Goal: Find contact information: Find contact information

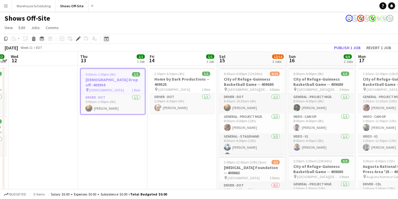
click at [105, 37] on icon at bounding box center [106, 38] width 4 height 5
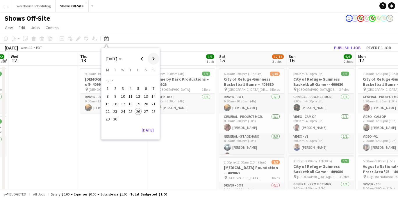
click at [153, 61] on span "Next month" at bounding box center [154, 59] width 12 height 12
click at [150, 91] on button "5" at bounding box center [154, 89] width 8 height 8
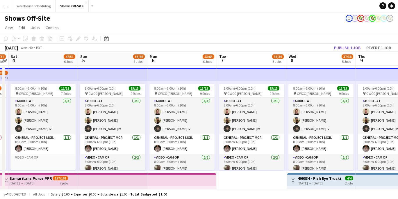
click at [150, 91] on app-job-card "8:00am-6:00pm (10h) 15/15 pin GWCC [PERSON_NAME] 9 Roles Audio - A1 [DATE] 8:00…" at bounding box center [181, 127] width 65 height 86
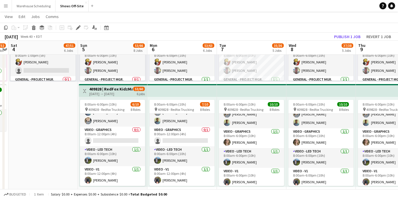
click at [123, 154] on app-card-role "Video - LED Tech [DATE] 8:00am-6:00pm (10h) [PERSON_NAME]" at bounding box center [112, 156] width 65 height 20
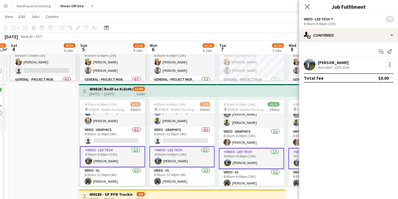
click at [314, 63] on app-user-avatar at bounding box center [310, 65] width 12 height 12
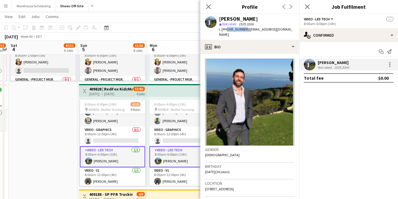
drag, startPoint x: 225, startPoint y: 29, endPoint x: 243, endPoint y: 29, distance: 17.4
click at [242, 29] on span "t. [PHONE_NUMBER]" at bounding box center [234, 29] width 30 height 4
copy span "4049327866"
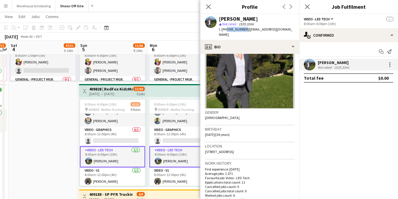
click at [249, 57] on img at bounding box center [249, 64] width 89 height 87
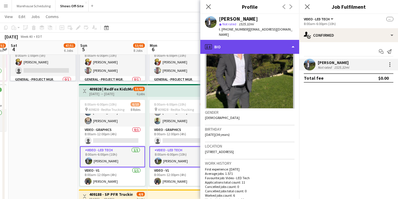
click at [248, 42] on div "profile Bio" at bounding box center [249, 47] width 99 height 14
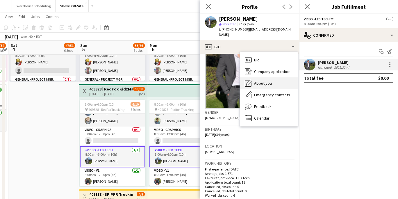
click at [261, 80] on span "About you" at bounding box center [263, 82] width 18 height 5
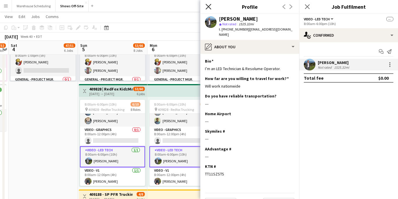
click at [207, 7] on icon "Close pop-in" at bounding box center [208, 7] width 6 height 6
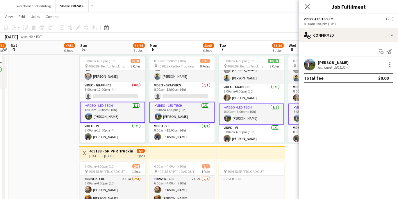
scroll to position [66, 0]
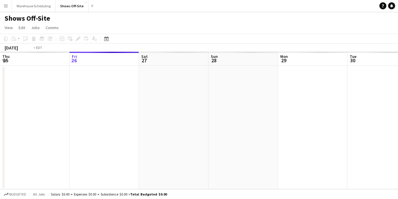
scroll to position [0, 200]
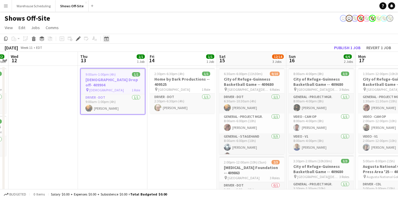
click at [107, 39] on icon "Date picker" at bounding box center [106, 38] width 5 height 5
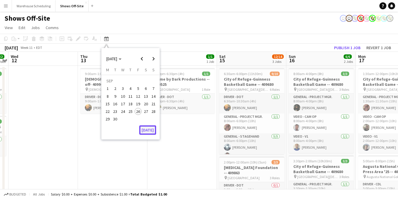
click at [149, 129] on button "[DATE]" at bounding box center [147, 129] width 17 height 9
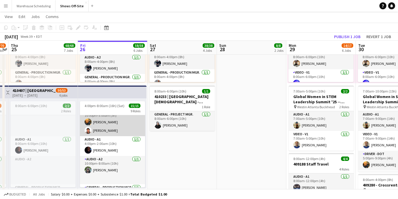
scroll to position [12, 0]
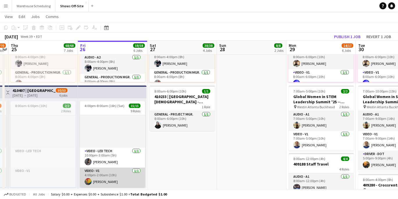
click at [120, 183] on app-card-role "Video - V1 1/1 4:00pm-2:00am (10h) Matthew Williford" at bounding box center [112, 177] width 65 height 20
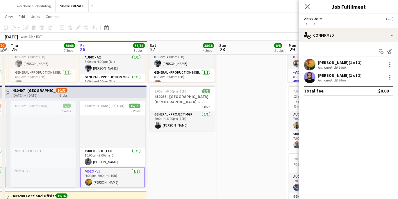
click at [311, 58] on div "Start chat Send notification Matthew Williford (1 of 3) Not rated 20.14mi Darsa…" at bounding box center [348, 71] width 99 height 58
click at [309, 62] on app-user-avatar at bounding box center [310, 65] width 12 height 12
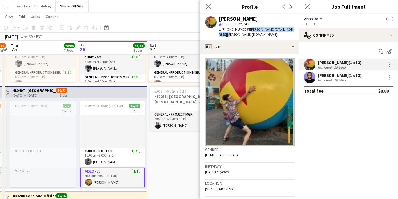
drag, startPoint x: 245, startPoint y: 29, endPoint x: 295, endPoint y: 30, distance: 50.6
click at [295, 30] on div "Matthew Williford star Not rated 20.14mi t. +17708768097 | matthew.s.williford@…" at bounding box center [249, 27] width 99 height 26
copy span "matthew.s.williford@gmail.com"
